Goal: Navigation & Orientation: Find specific page/section

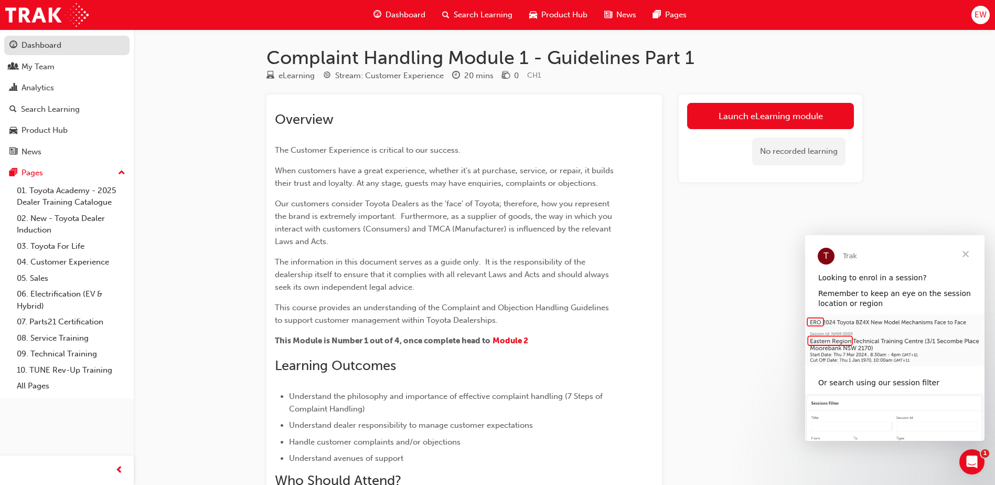
click at [36, 43] on div "Dashboard" at bounding box center [42, 45] width 40 height 12
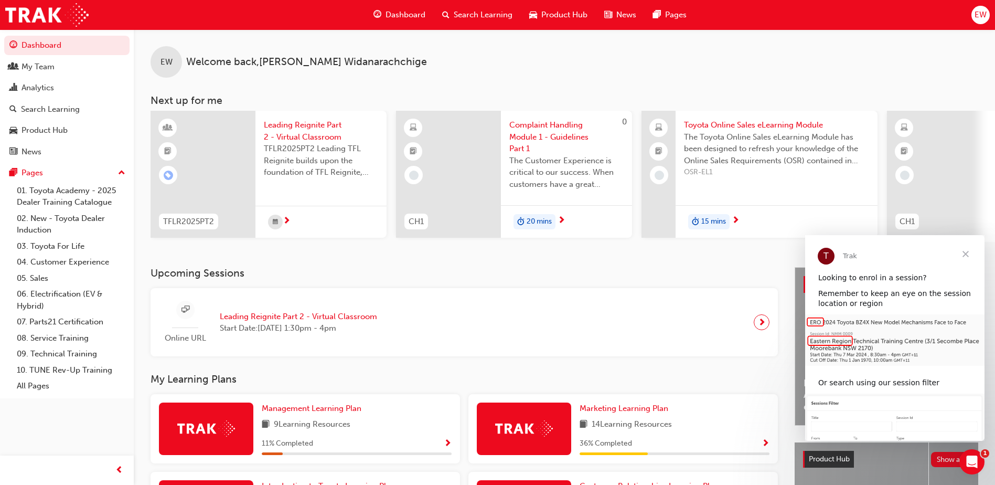
click at [304, 121] on span "Leading Reignite Part 2 - Virtual Classroom" at bounding box center [321, 131] width 114 height 24
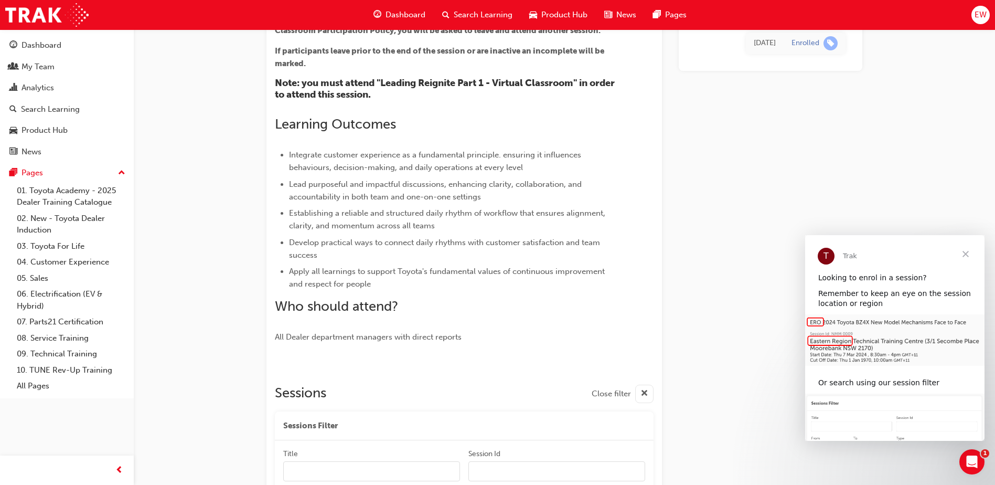
scroll to position [244, 0]
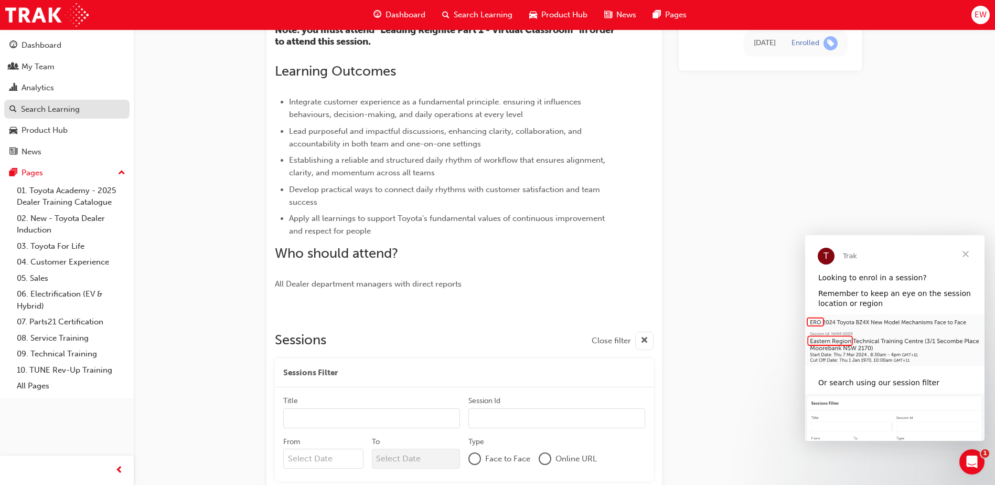
scroll to position [296, 0]
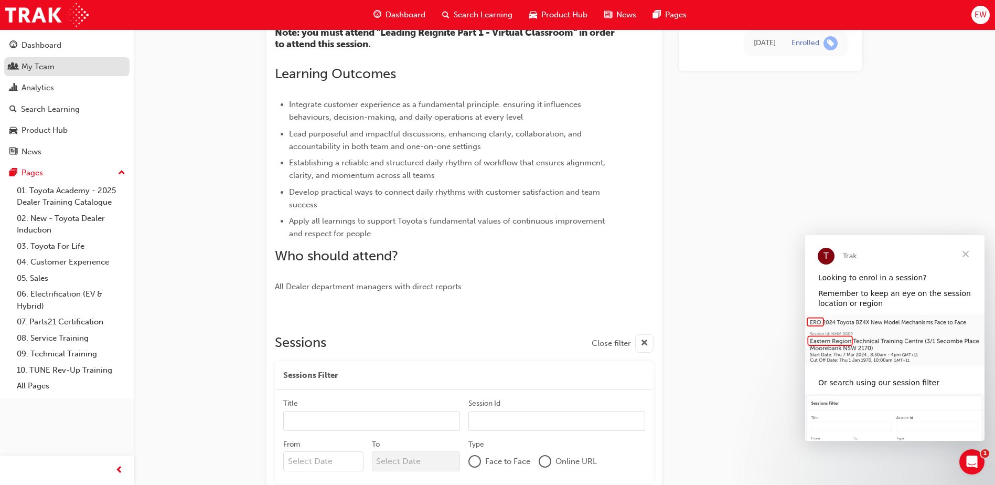
click at [37, 75] on link "My Team" at bounding box center [66, 66] width 125 height 19
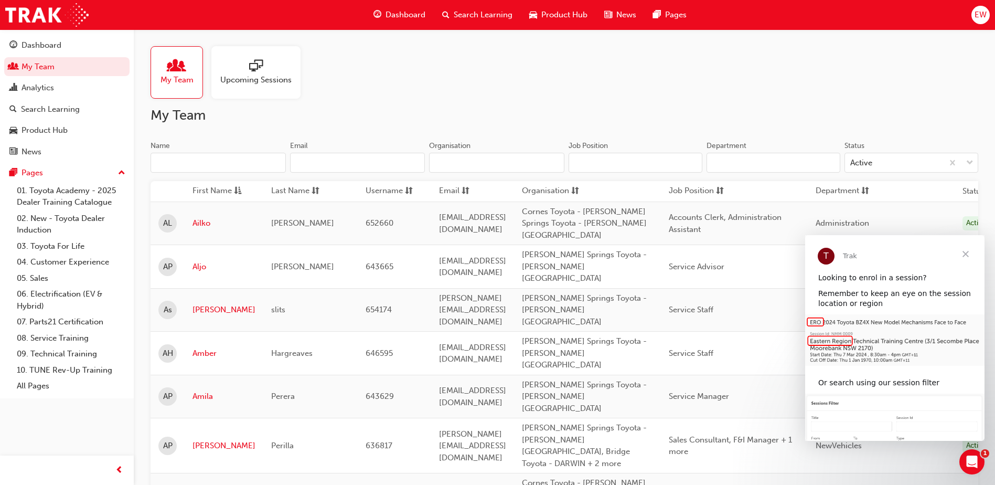
click at [973, 253] on span "Close" at bounding box center [966, 254] width 38 height 38
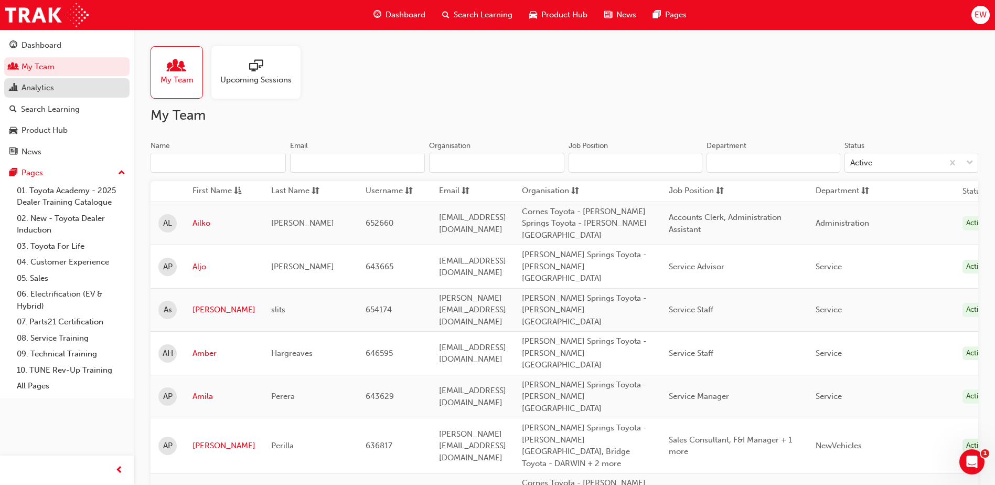
drag, startPoint x: 52, startPoint y: 90, endPoint x: 48, endPoint y: 97, distance: 8.3
click at [52, 90] on div "Analytics" at bounding box center [38, 88] width 33 height 12
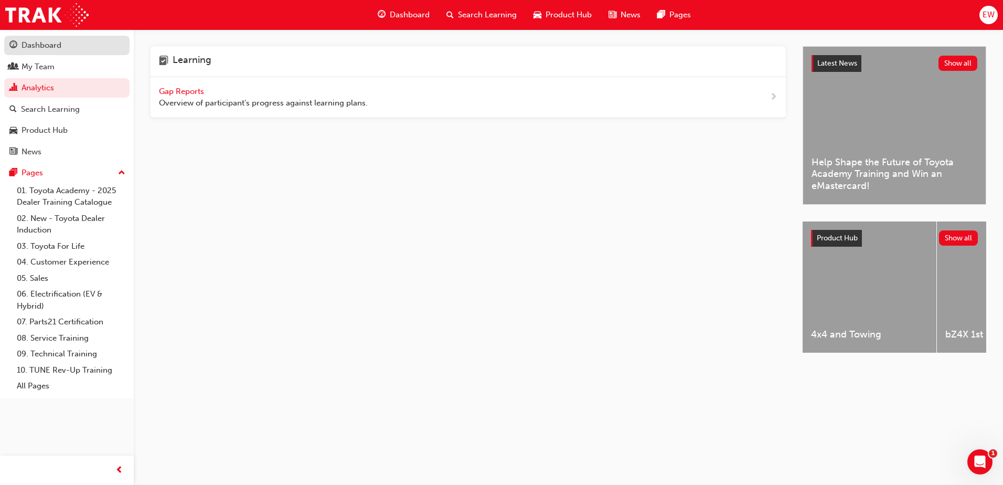
click at [55, 46] on div "Dashboard" at bounding box center [42, 45] width 40 height 12
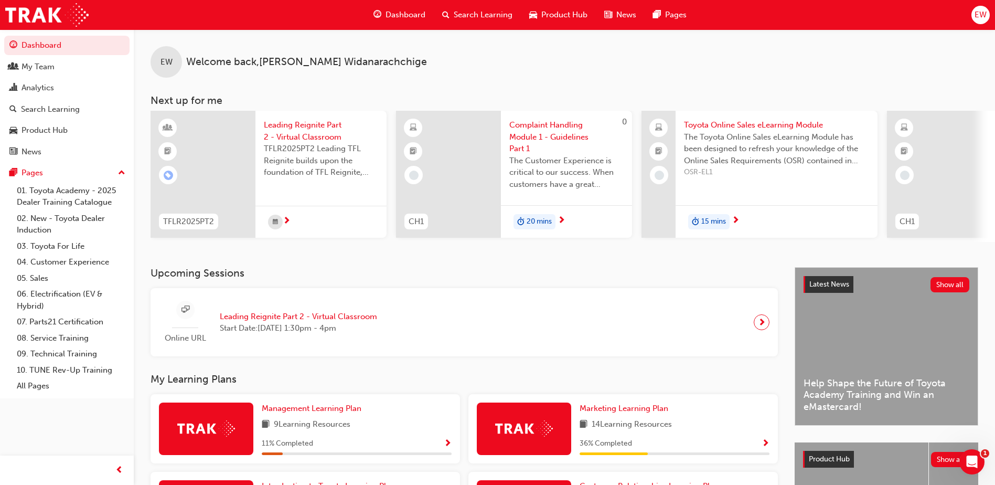
click at [979, 14] on span "EW" at bounding box center [981, 15] width 12 height 12
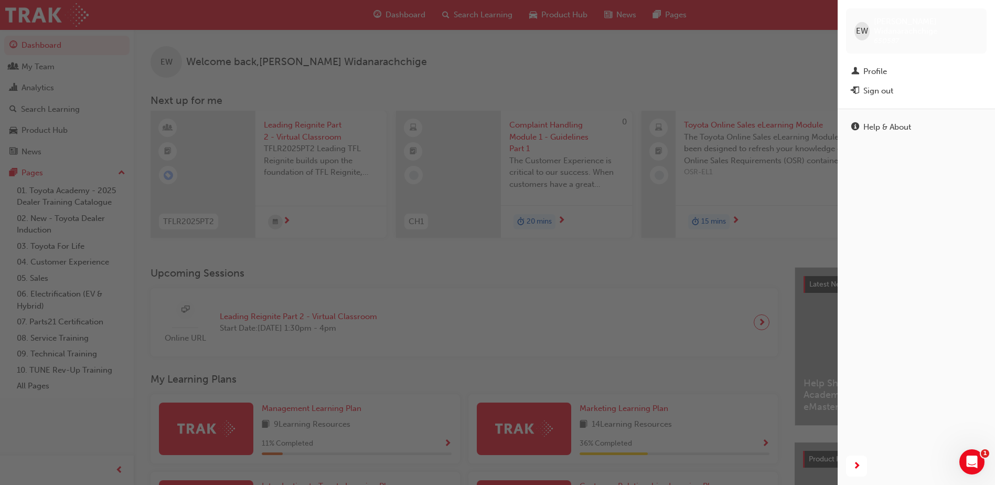
click at [614, 273] on div "button" at bounding box center [419, 242] width 838 height 485
